Goal: Transaction & Acquisition: Purchase product/service

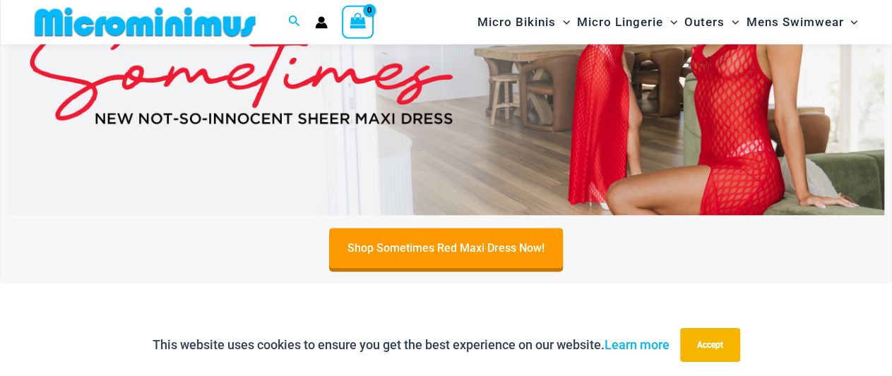
scroll to position [208, 0]
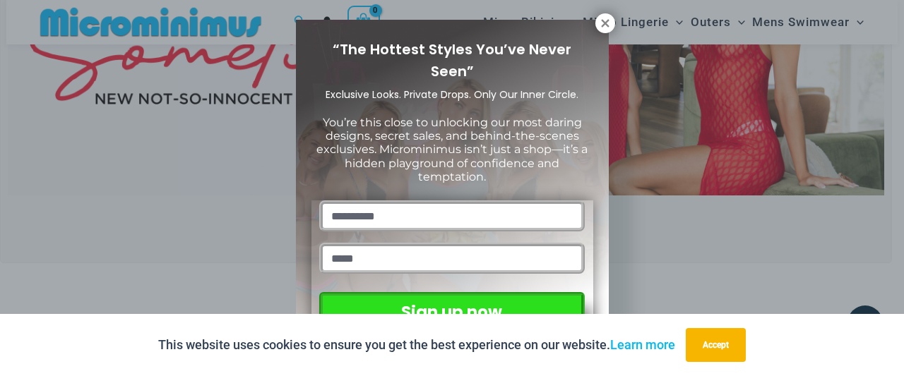
drag, startPoint x: 605, startPoint y: 20, endPoint x: 552, endPoint y: 43, distance: 57.9
click at [605, 19] on icon at bounding box center [605, 23] width 13 height 13
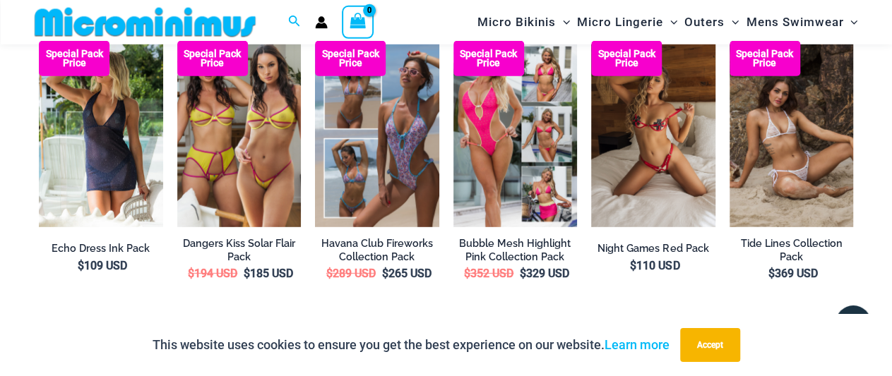
scroll to position [1897, 0]
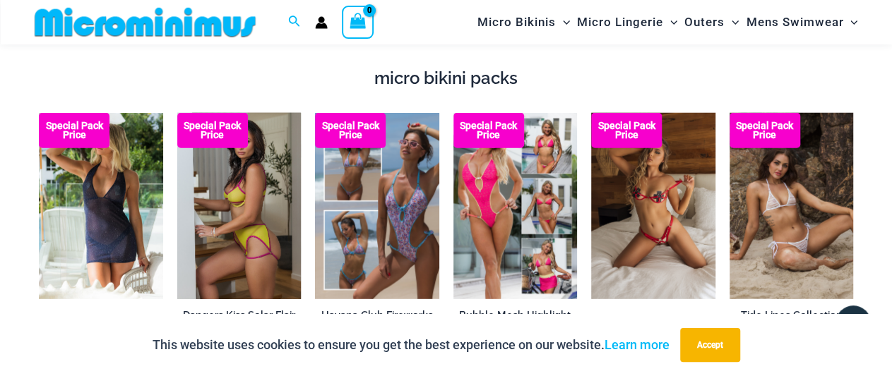
click at [254, 223] on img at bounding box center [239, 206] width 124 height 186
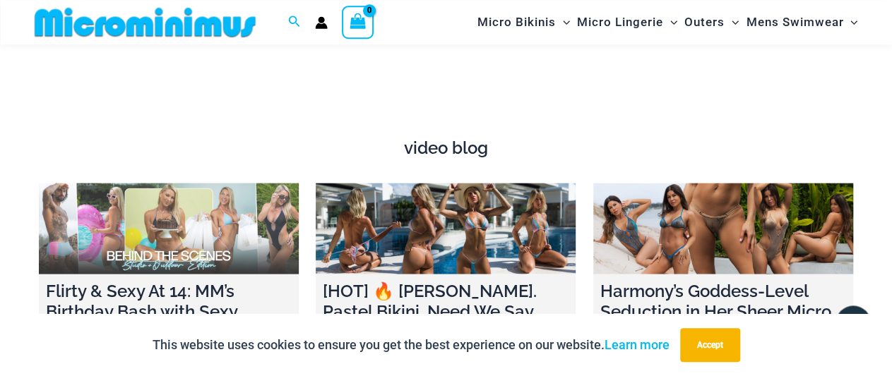
scroll to position [4321, 0]
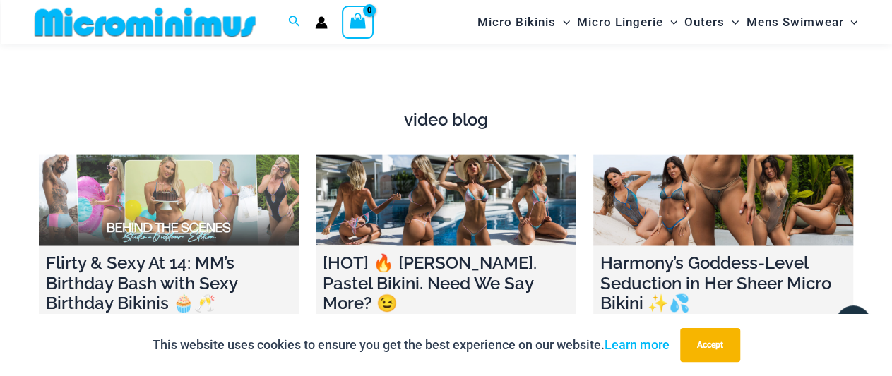
click at [189, 200] on link at bounding box center [169, 200] width 260 height 91
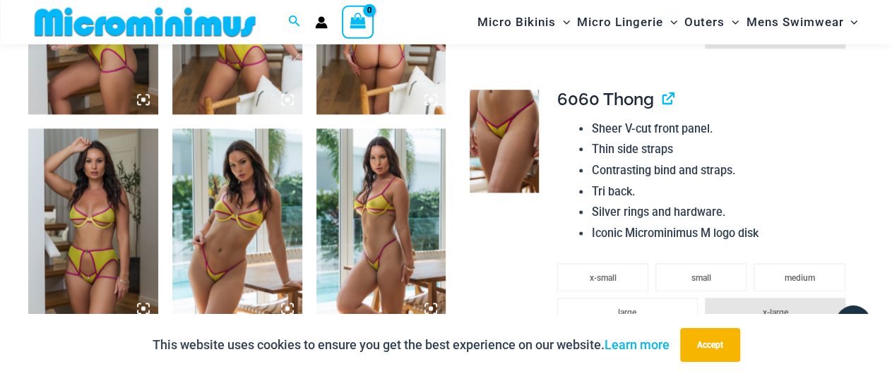
scroll to position [870, 0]
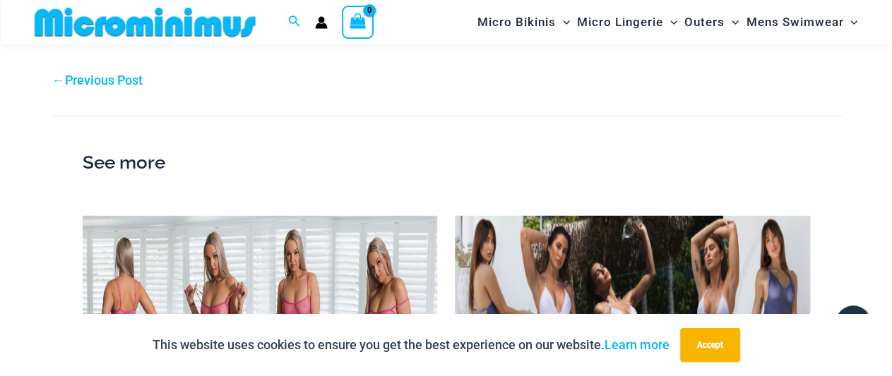
scroll to position [1677, 0]
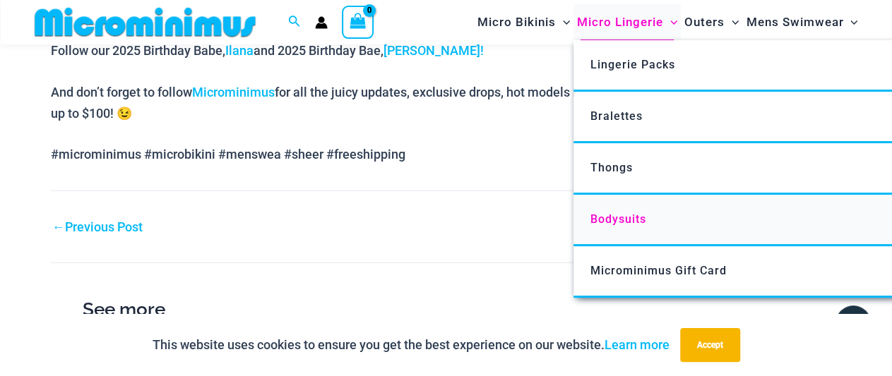
click at [618, 220] on span "Bodysuits" at bounding box center [618, 219] width 56 height 13
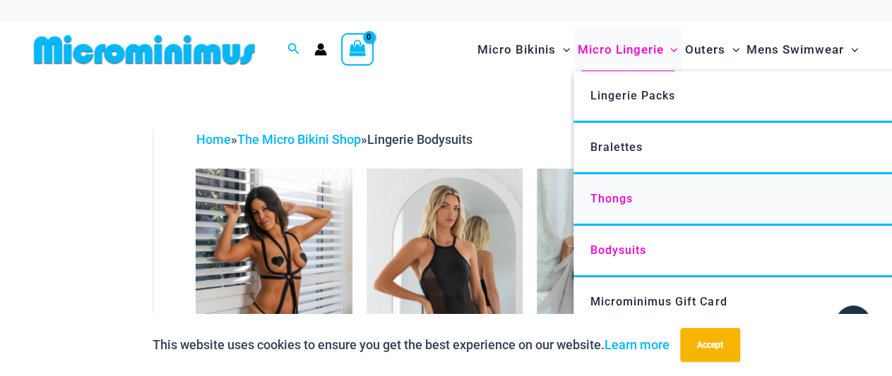
click at [608, 200] on span "Thongs" at bounding box center [611, 198] width 42 height 13
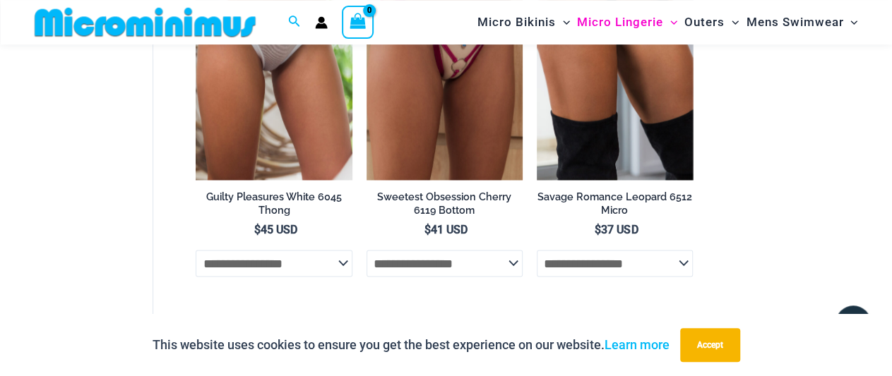
scroll to position [1090, 0]
